Goal: Information Seeking & Learning: Learn about a topic

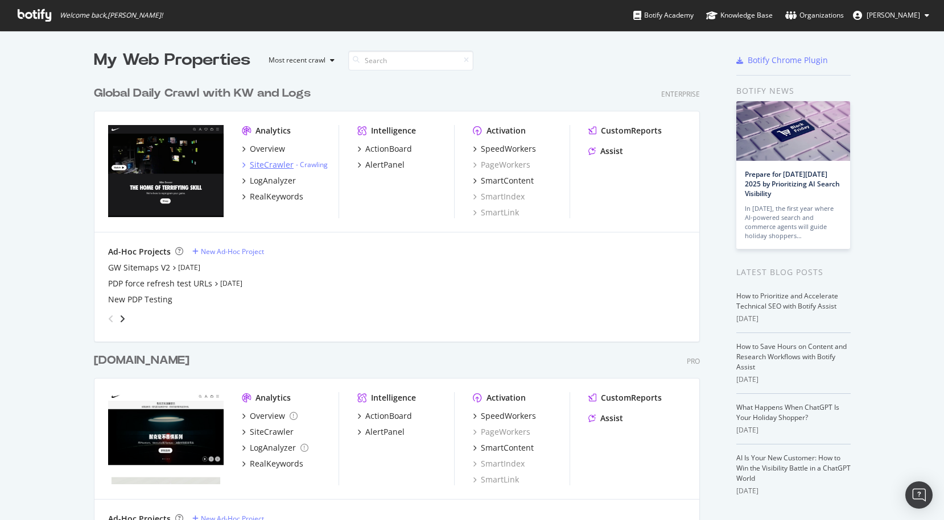
click at [279, 166] on div "SiteCrawler" at bounding box center [272, 164] width 44 height 11
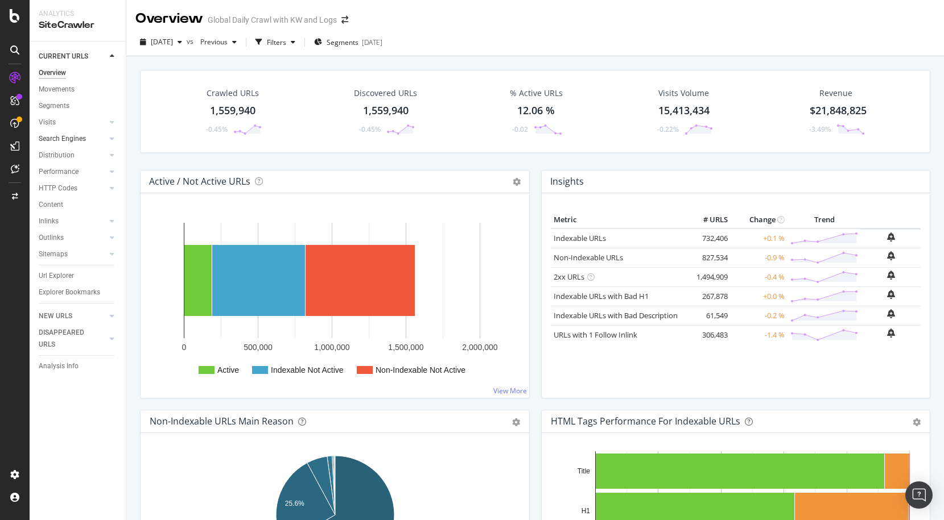
click at [88, 140] on link "Search Engines" at bounding box center [73, 139] width 68 height 12
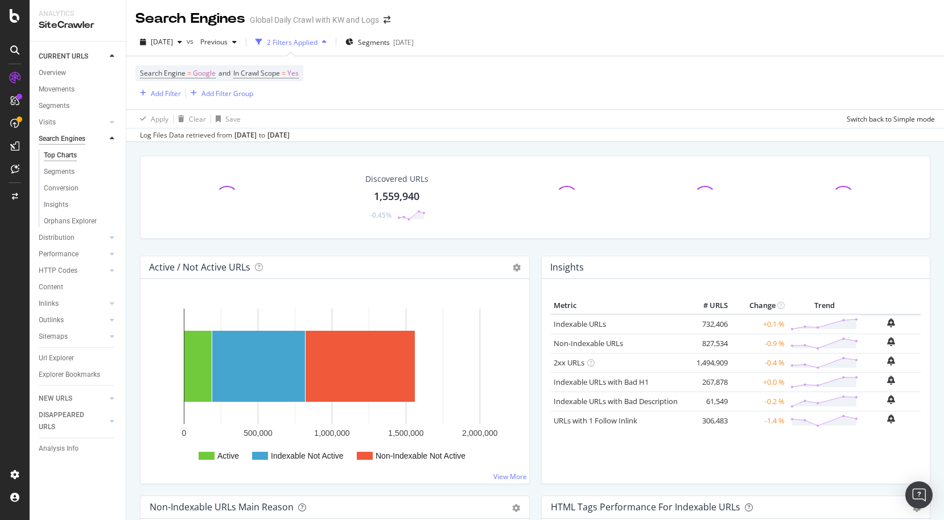
click at [78, 139] on div "Search Engines" at bounding box center [62, 139] width 47 height 12
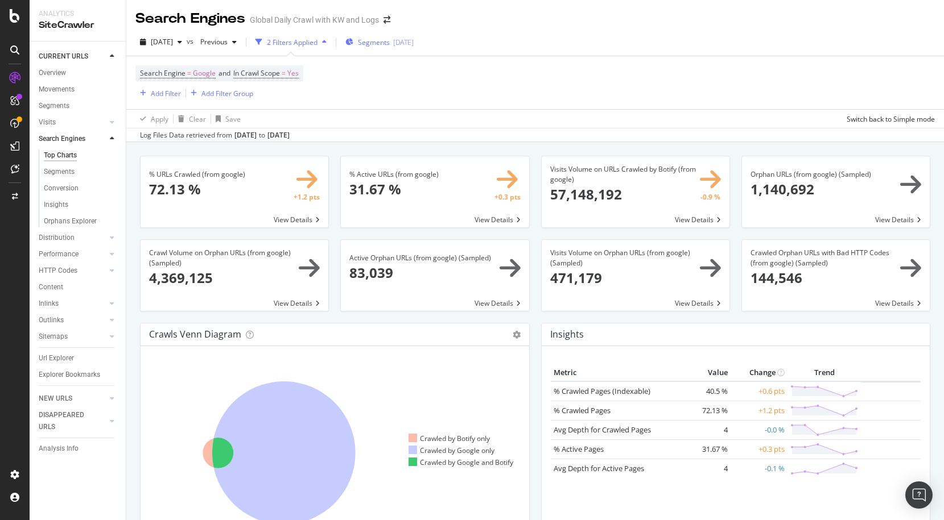
click at [413, 47] on div "Segments [DATE]" at bounding box center [379, 43] width 68 height 10
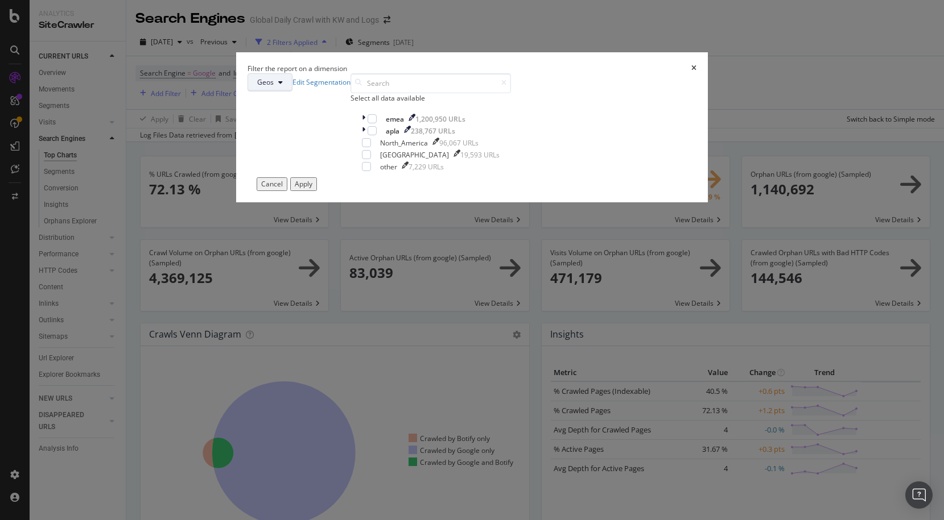
click at [274, 87] on span "Geos" at bounding box center [265, 82] width 16 height 10
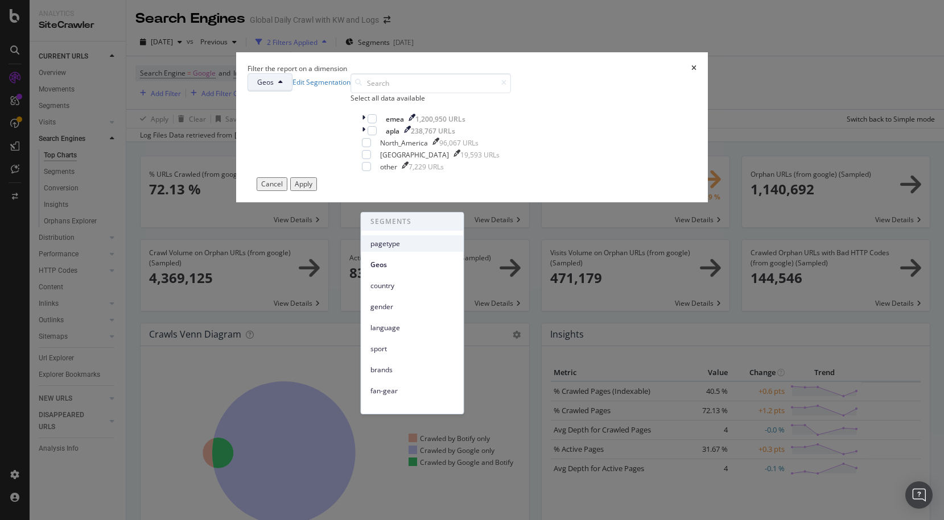
click at [398, 249] on div "pagetype" at bounding box center [412, 243] width 102 height 16
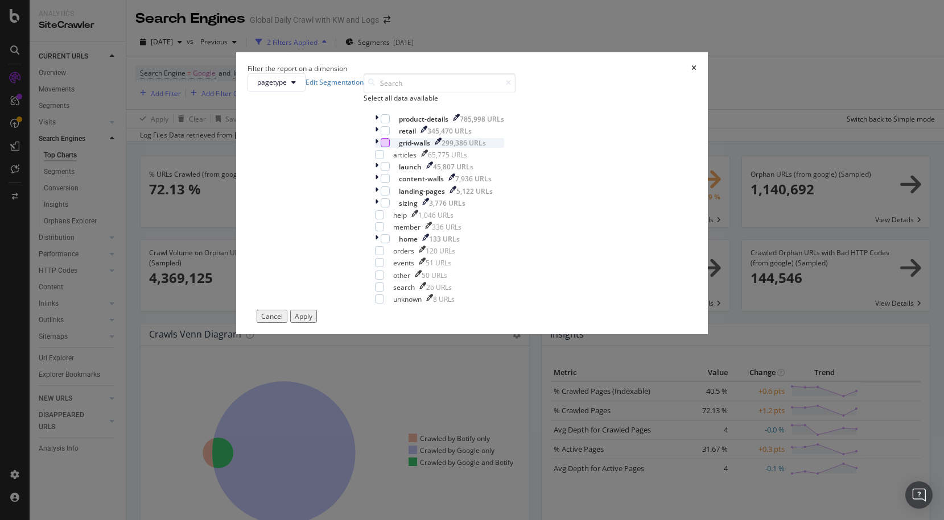
click at [380, 147] on div "modal" at bounding box center [384, 142] width 9 height 9
click at [312, 321] on div "Apply" at bounding box center [304, 317] width 18 height 10
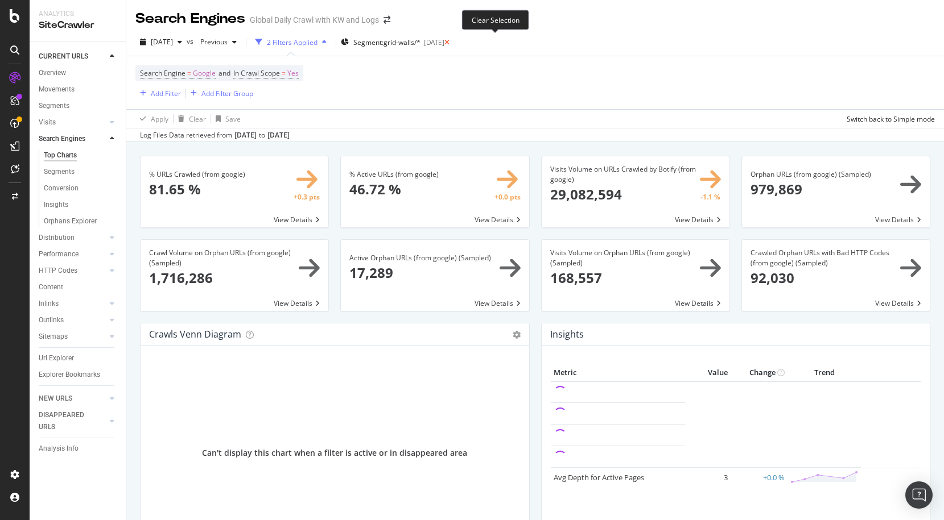
click at [449, 43] on icon at bounding box center [446, 42] width 5 height 7
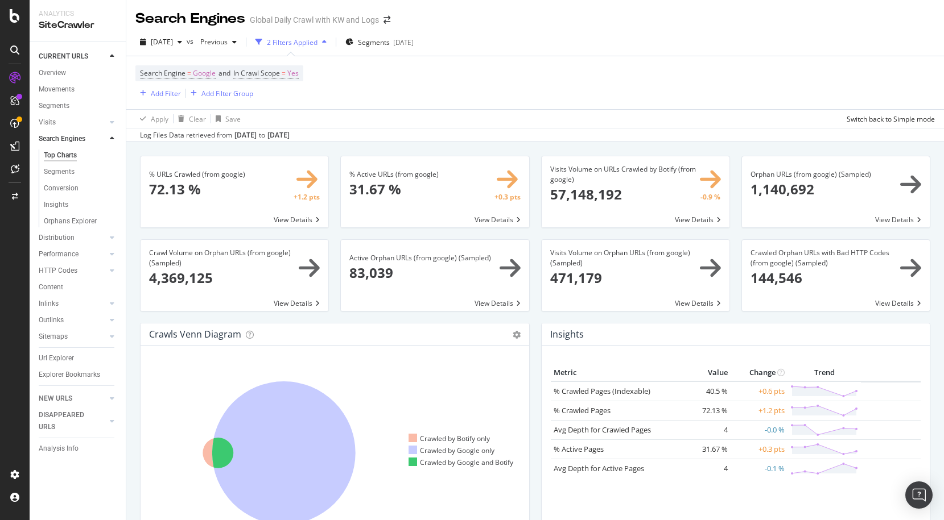
click at [497, 94] on div "Search Engine = Google and In Crawl Scope = Yes Add Filter Add Filter Group" at bounding box center [534, 82] width 799 height 53
